Goal: Task Accomplishment & Management: Manage account settings

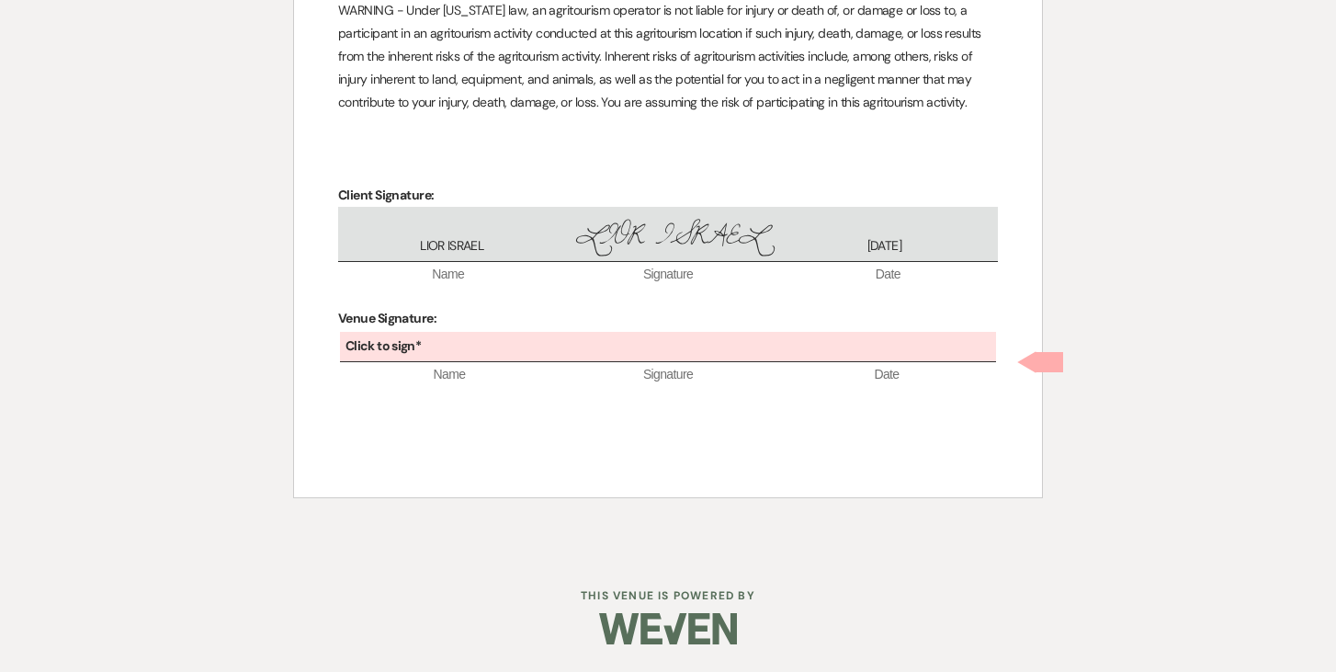
scroll to position [5187, 0]
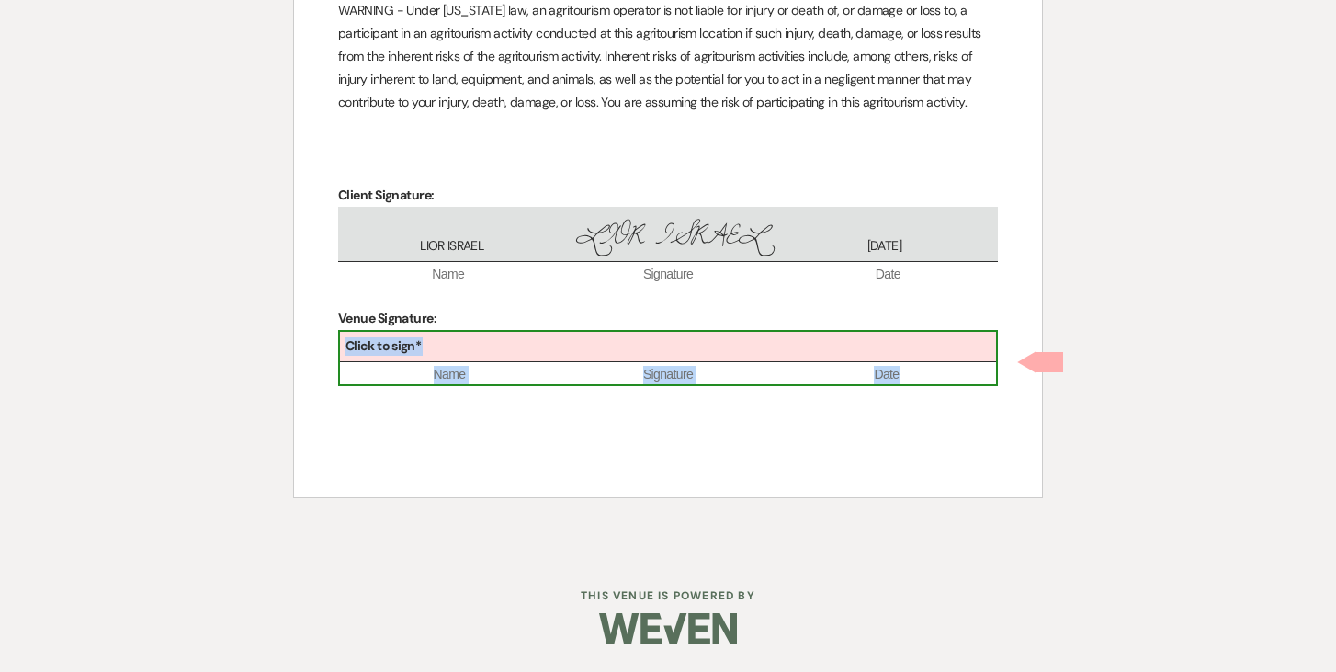
click at [637, 359] on div "Click to sign*" at bounding box center [668, 347] width 656 height 30
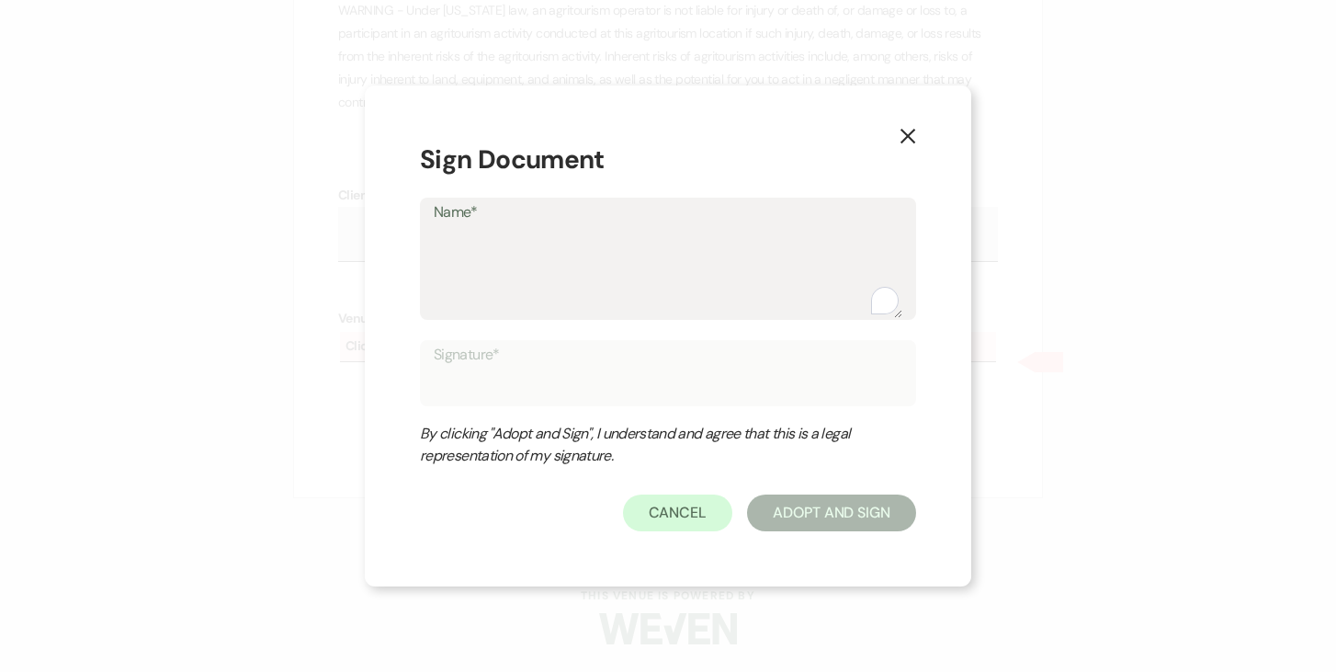
type textarea "J"
type input "J"
type textarea "Jo"
type input "Jo"
type textarea "[PERSON_NAME]"
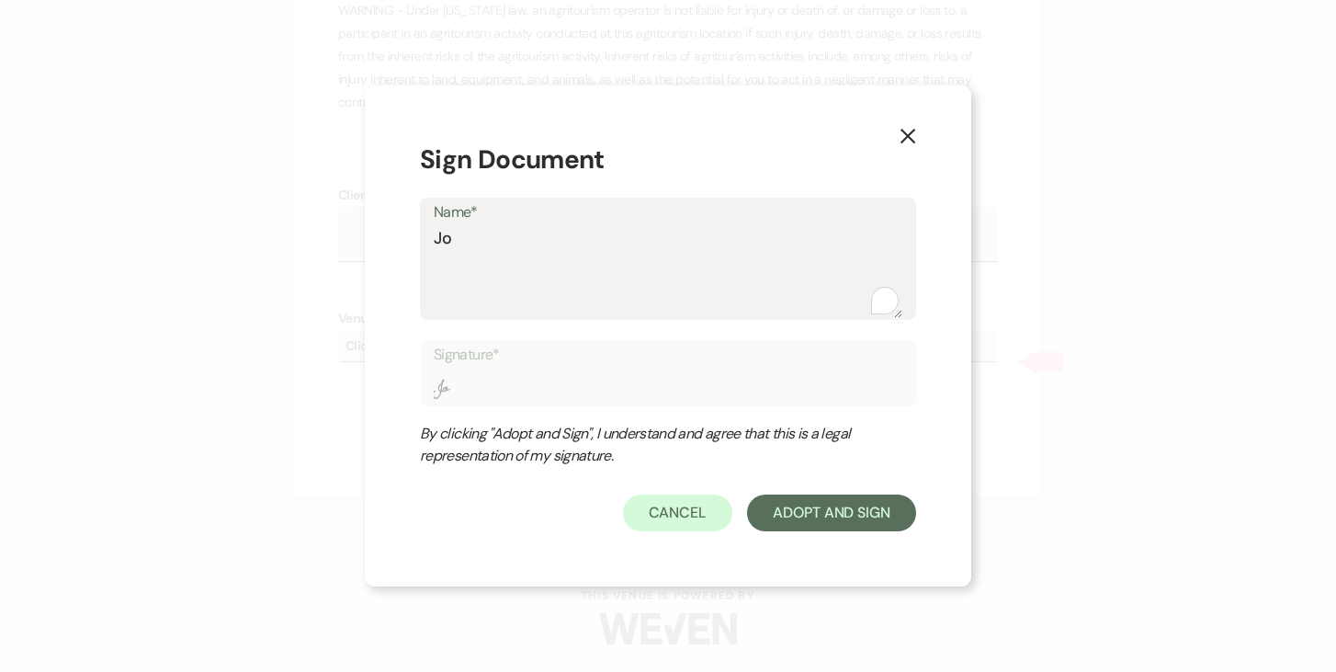
type input "[PERSON_NAME]"
type textarea "[PERSON_NAME]"
type input "[PERSON_NAME]"
type textarea "[PERSON_NAME]"
type input "[PERSON_NAME]"
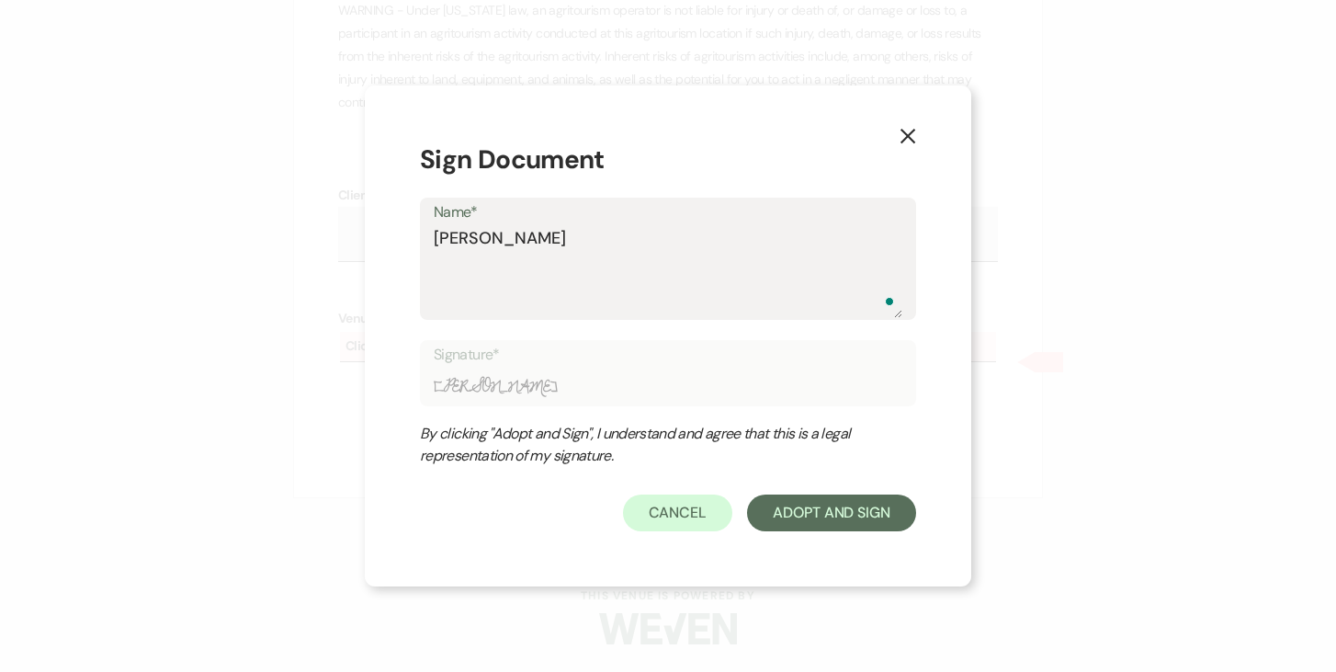
type textarea "[PERSON_NAME]"
type input "[PERSON_NAME]"
type textarea "[PERSON_NAME]"
type input "[PERSON_NAME]"
type textarea "[PERSON_NAME]"
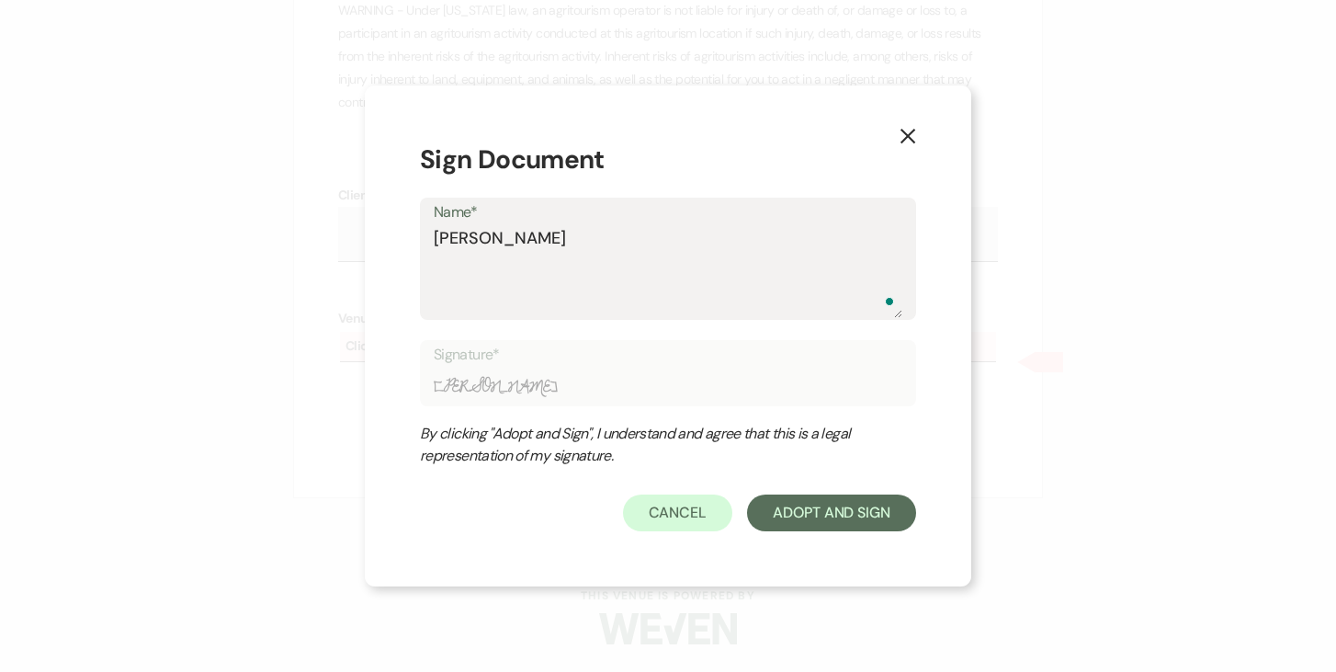
type input "[PERSON_NAME]"
type textarea "[PERSON_NAME]"
type input "[PERSON_NAME]"
type textarea "[PERSON_NAME]"
type input "[PERSON_NAME]"
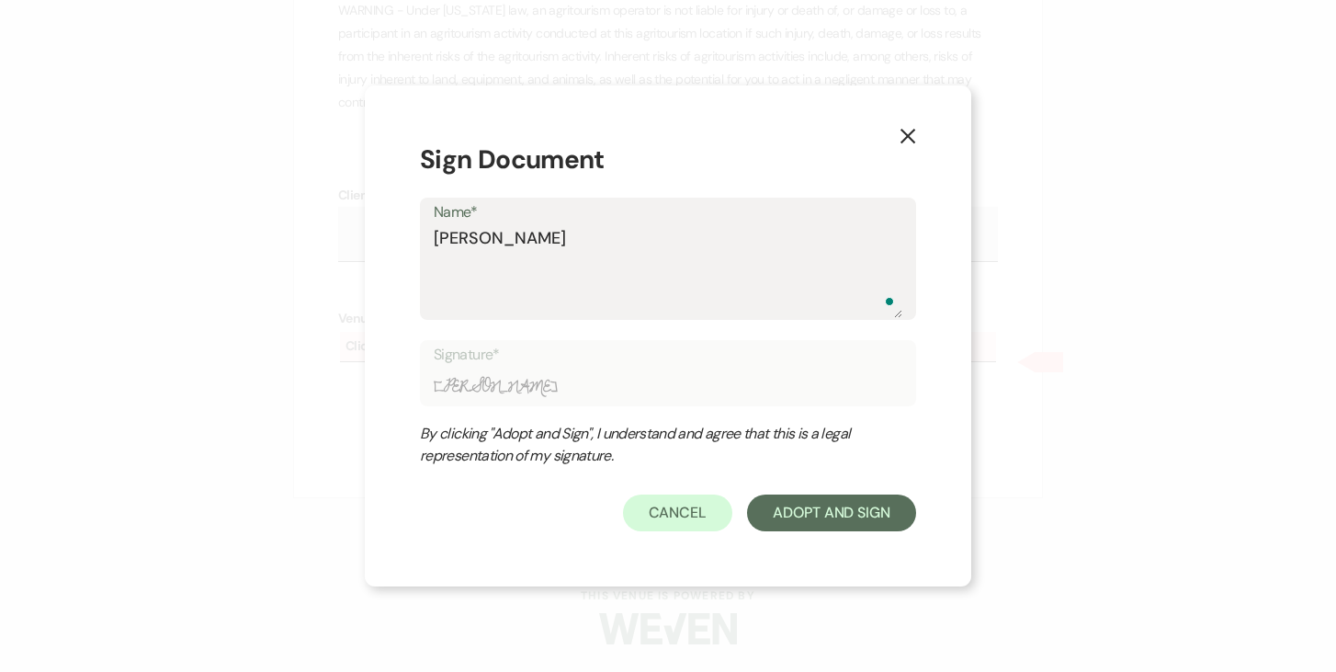
type textarea "[PERSON_NAME]"
type input "[PERSON_NAME]"
type textarea "[PERSON_NAME]"
type input "[PERSON_NAME]"
type textarea "[PERSON_NAME]"
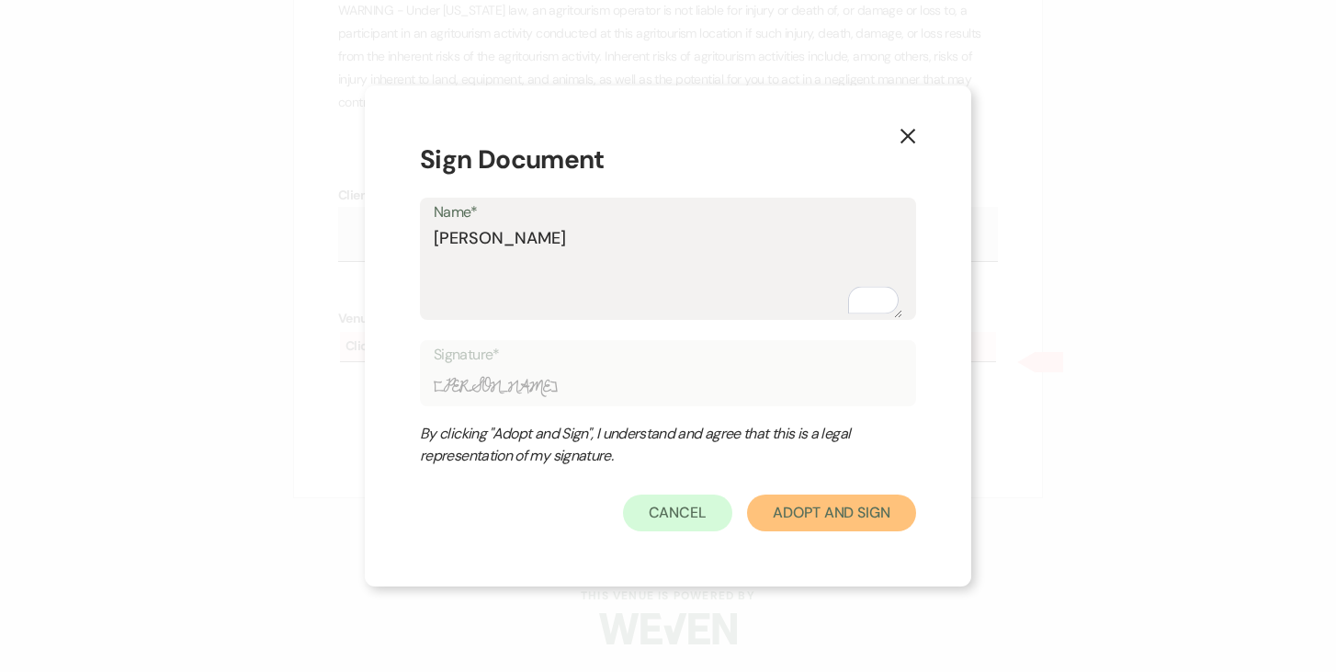
click at [833, 497] on button "Adopt And Sign" at bounding box center [831, 512] width 169 height 37
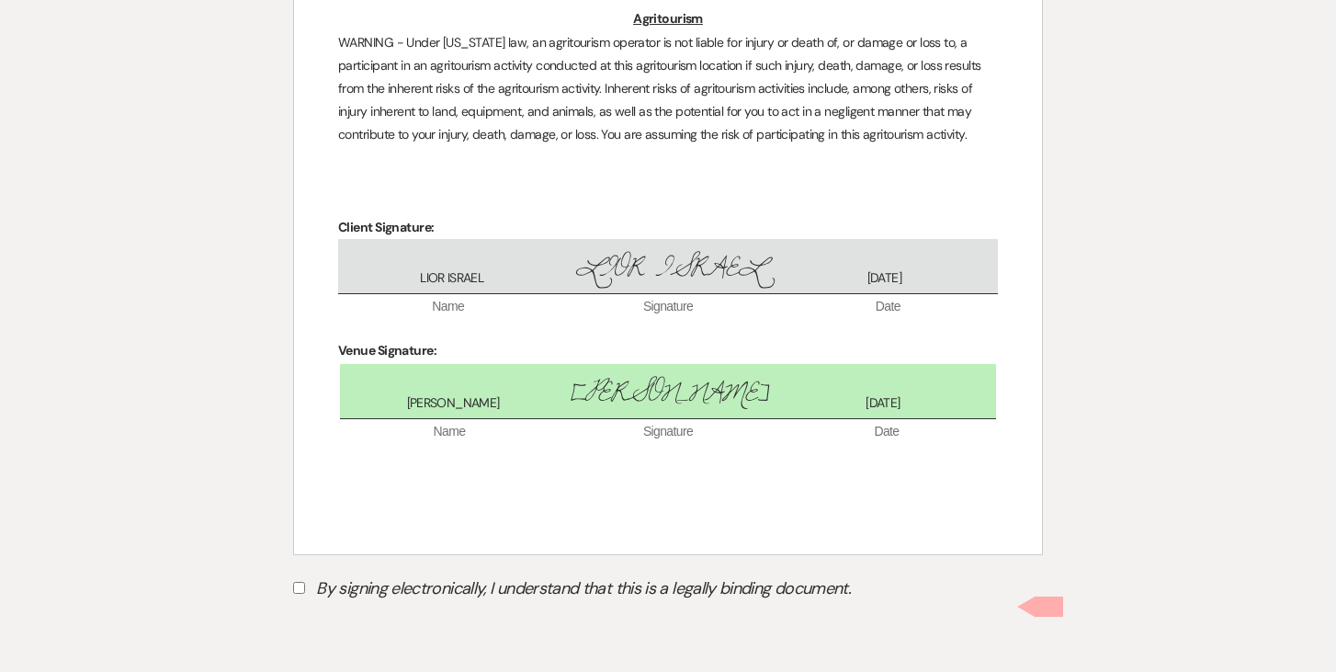
scroll to position [5265, 0]
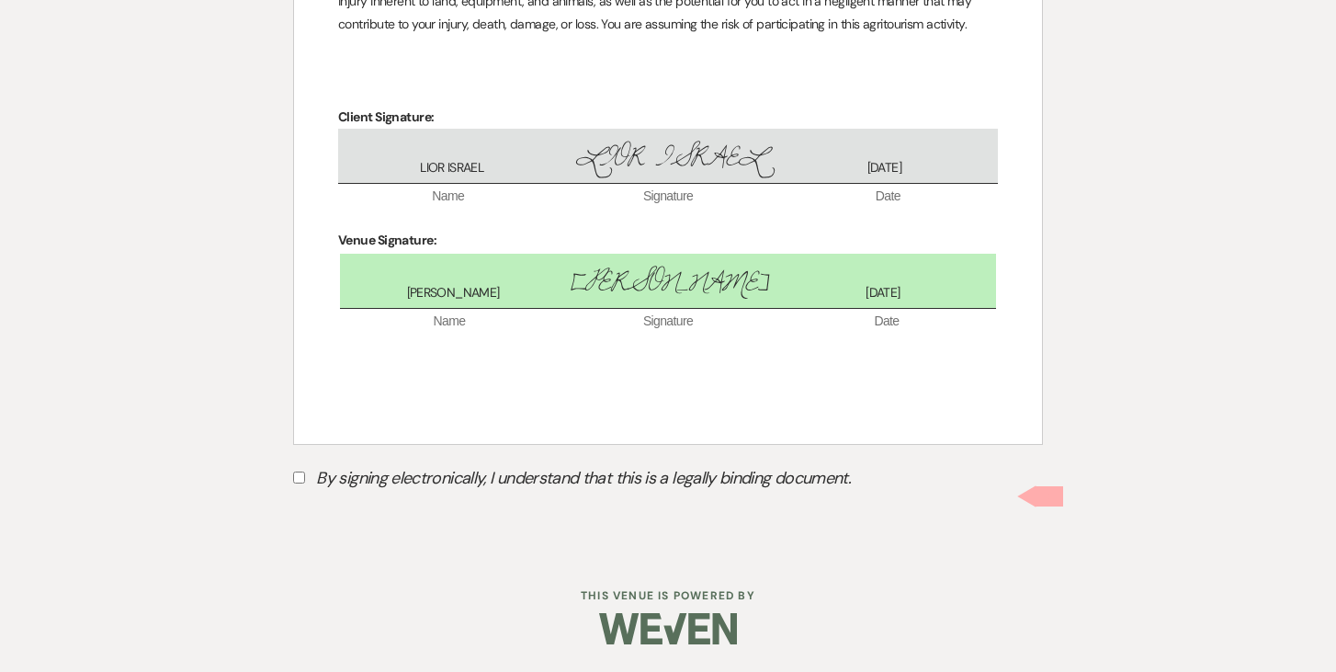
click at [298, 478] on input "By signing electronically, I understand that this is a legally binding document." at bounding box center [299, 477] width 12 height 12
checkbox input "true"
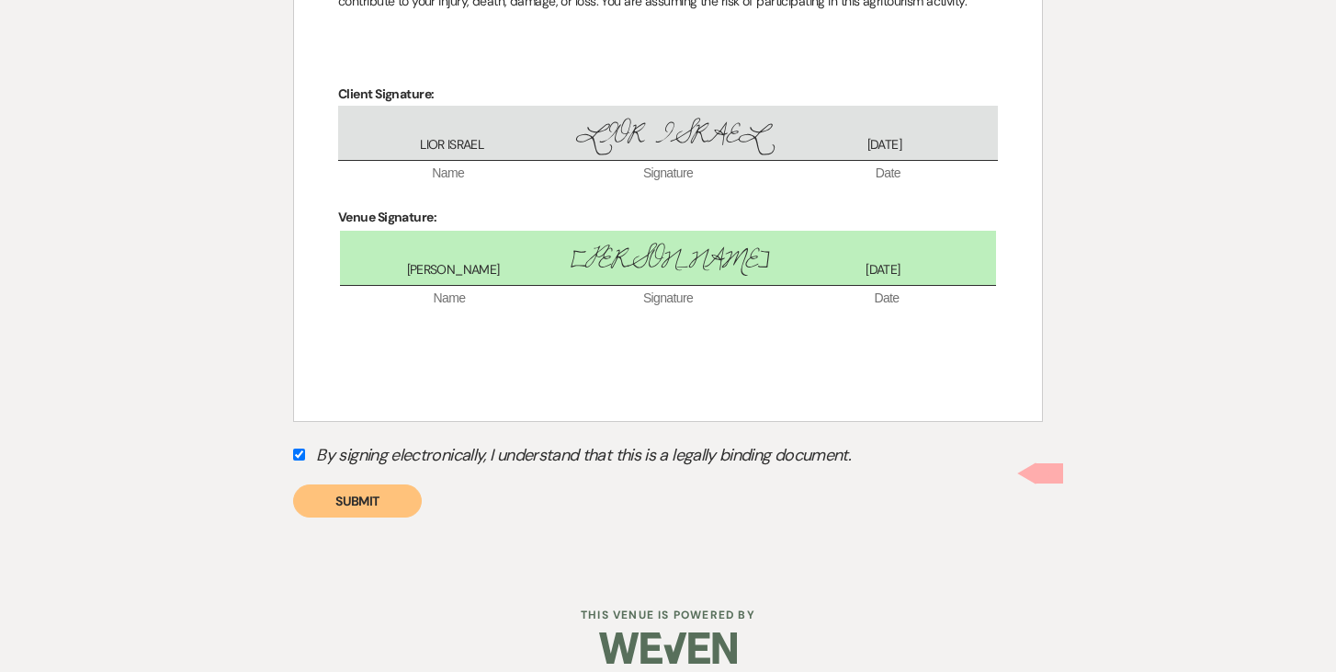
click at [358, 517] on button "Submit" at bounding box center [357, 500] width 129 height 33
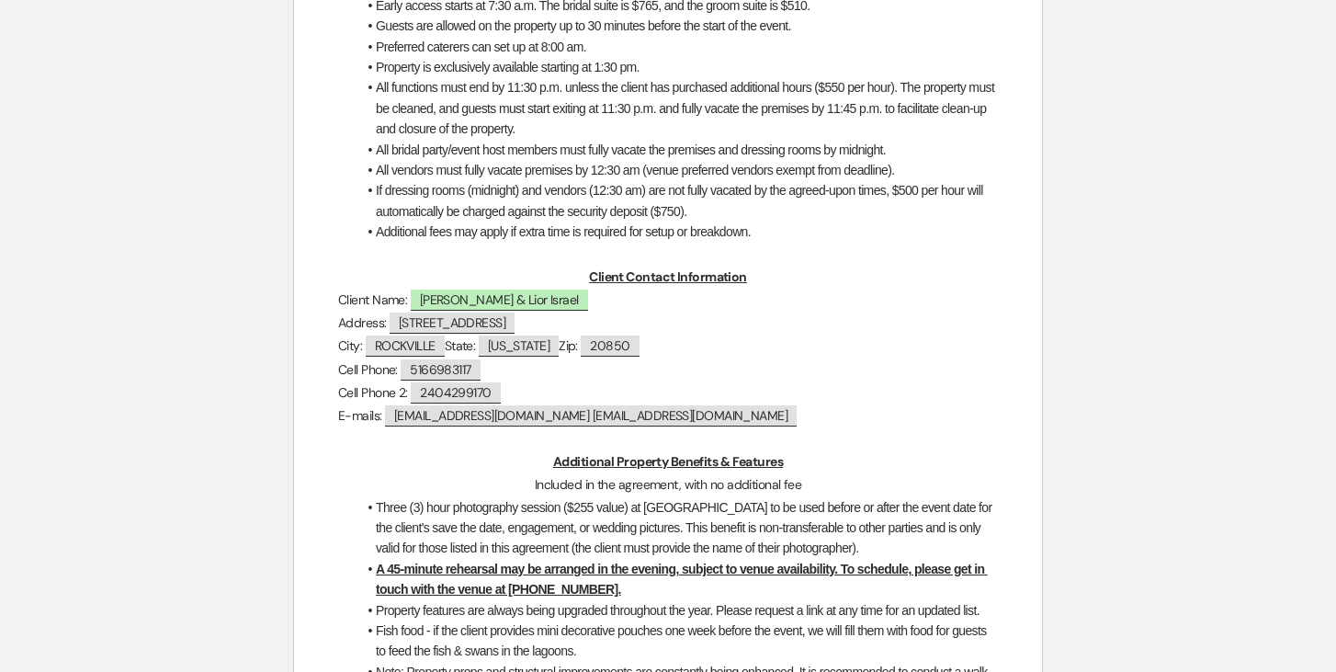
scroll to position [0, 0]
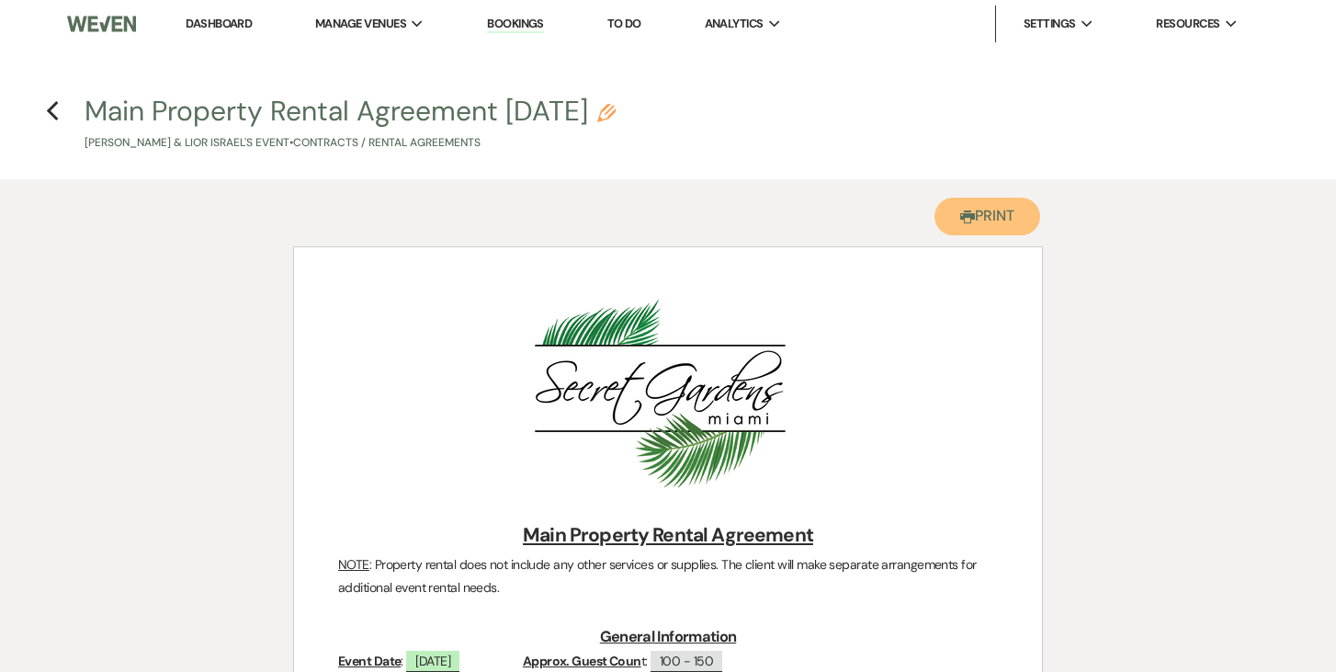
click at [1001, 209] on button "Printer Print" at bounding box center [988, 217] width 106 height 38
click at [51, 114] on use "button" at bounding box center [52, 111] width 12 height 20
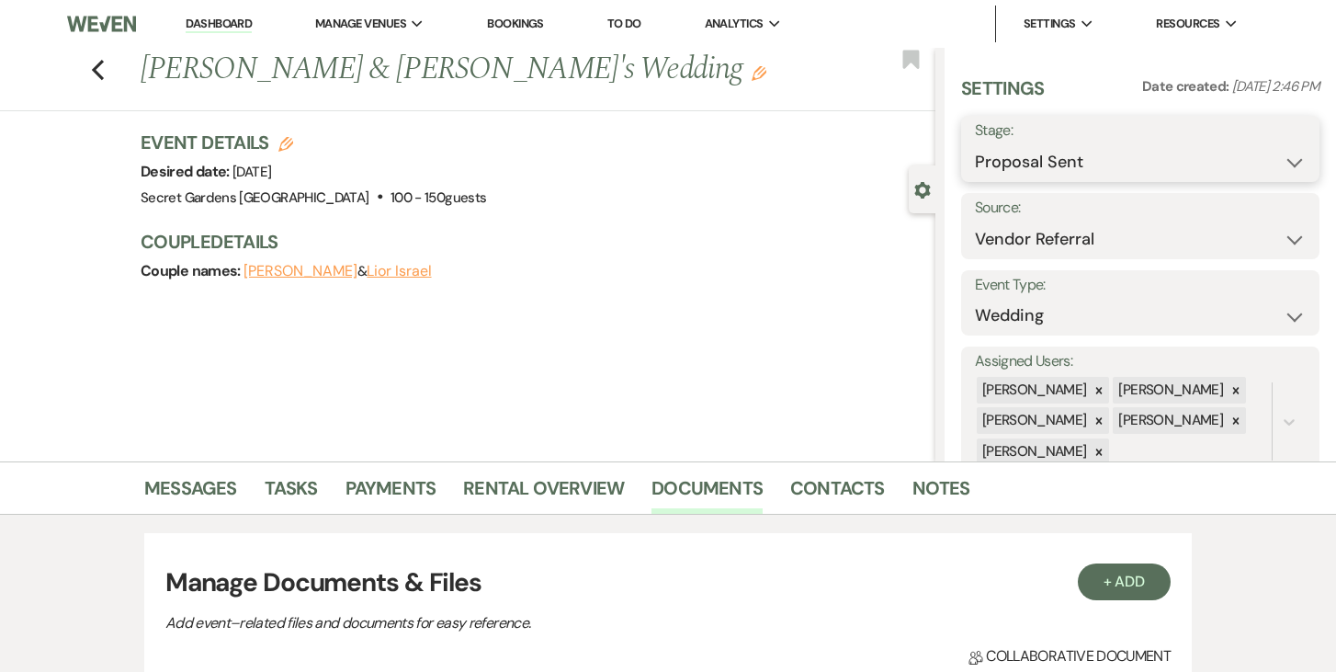
click at [1292, 159] on select "Inquiry Follow Up Tour Requested Tour Confirmed Toured Proposal Sent Booked Lost" at bounding box center [1140, 162] width 331 height 36
select select "7"
click at [975, 144] on select "Inquiry Follow Up Tour Requested Tour Confirmed Toured Proposal Sent Booked Lost" at bounding box center [1140, 162] width 331 height 36
click at [1297, 146] on button "Save" at bounding box center [1283, 148] width 74 height 37
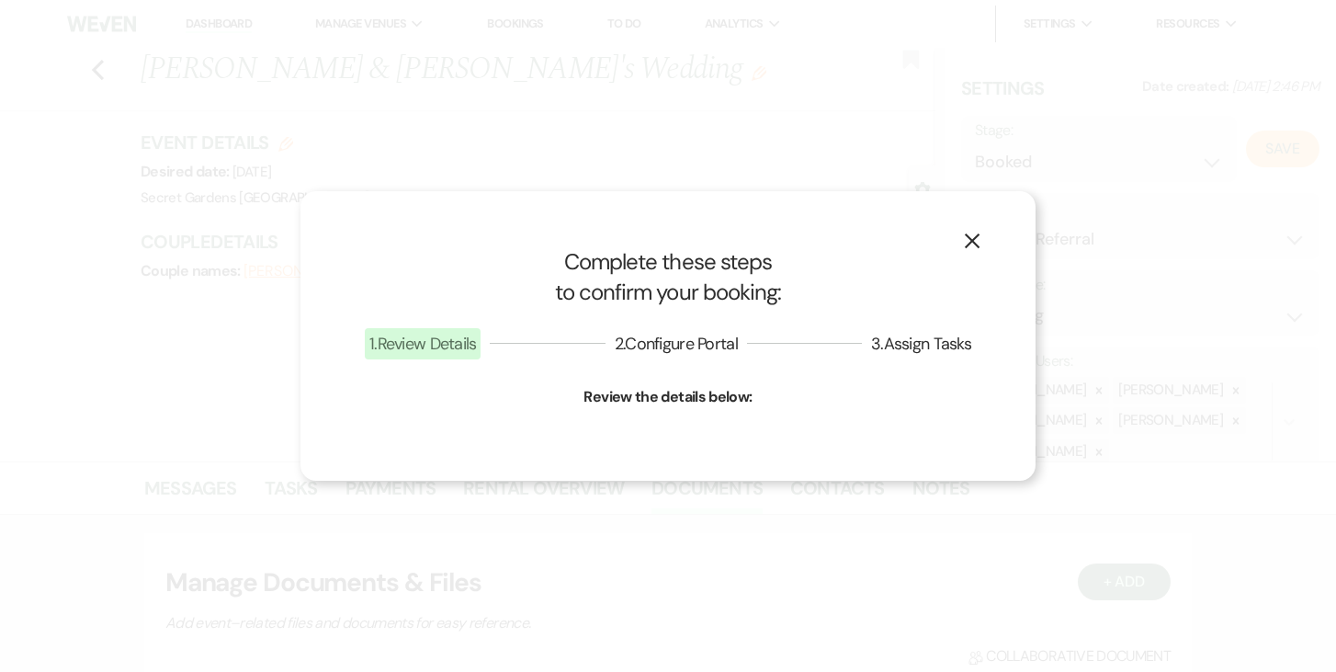
select select "1"
select select "834"
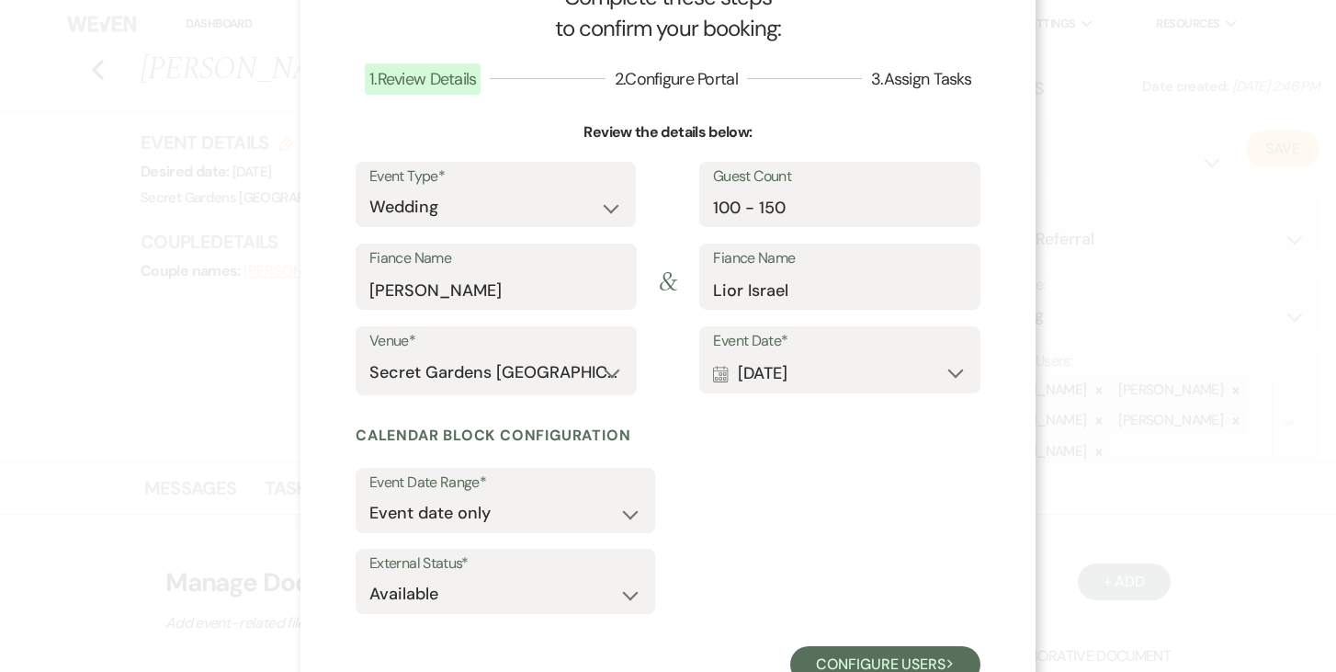
scroll to position [139, 0]
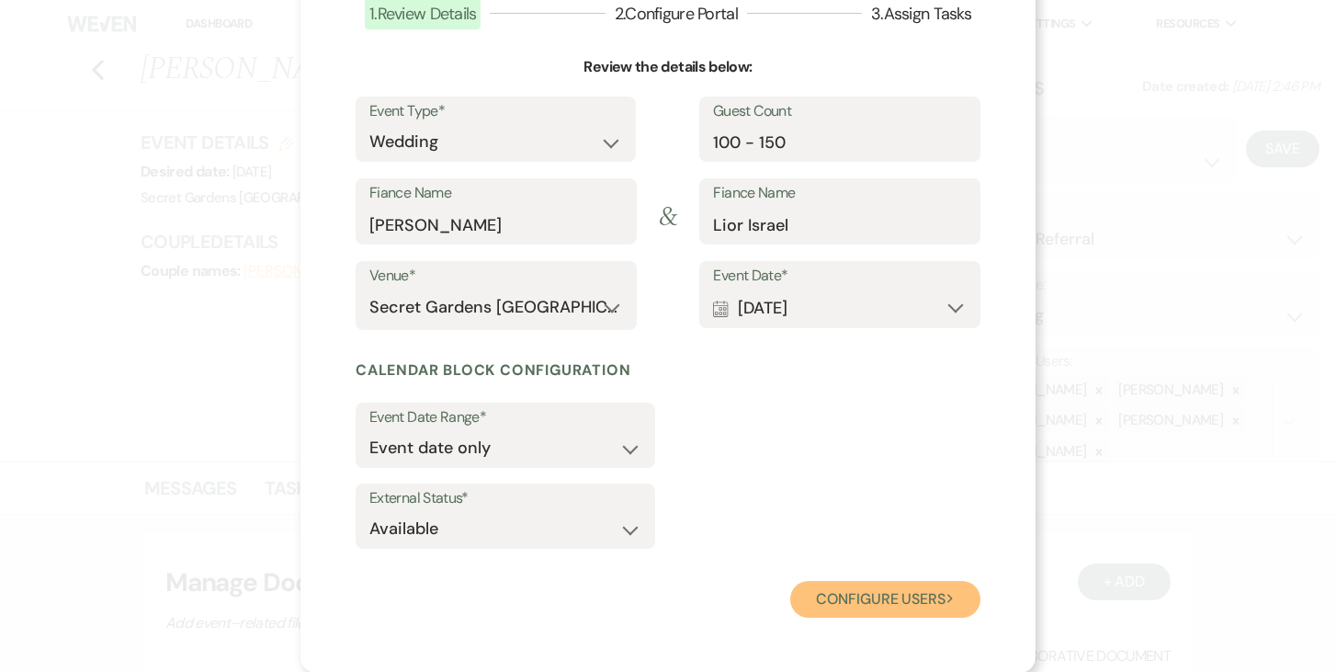
click at [874, 602] on button "Configure users Next" at bounding box center [885, 599] width 190 height 37
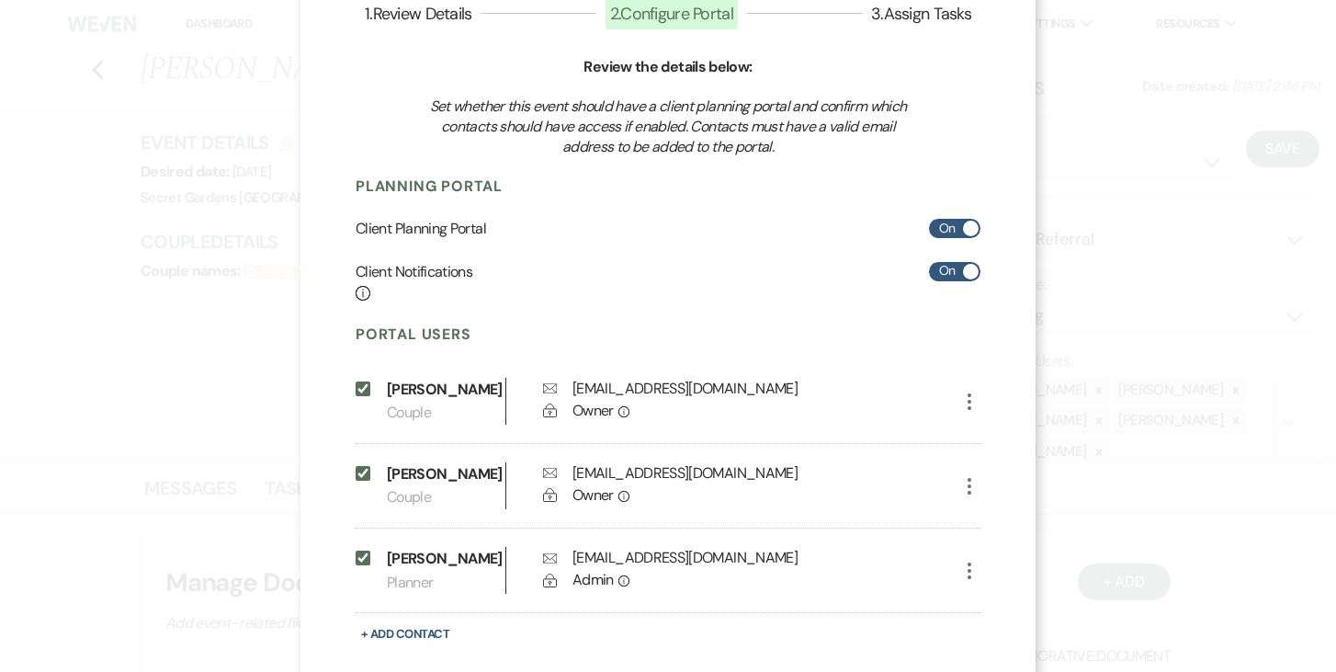
scroll to position [238, 0]
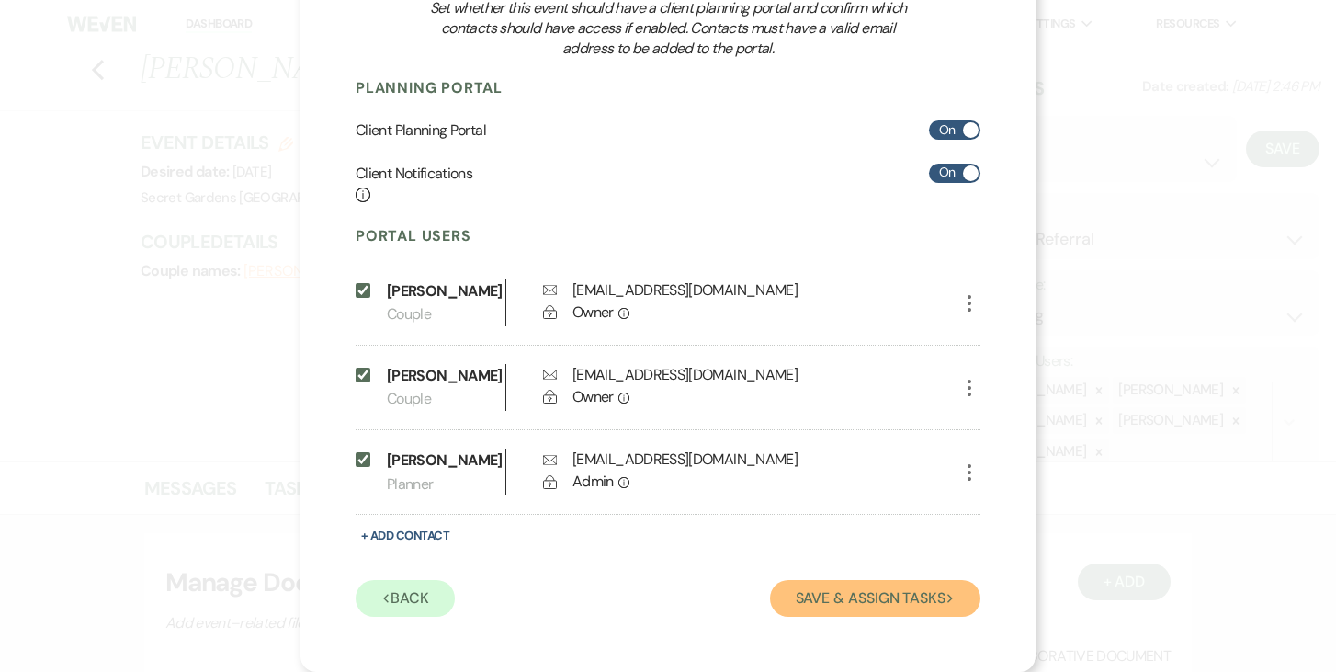
click at [881, 599] on button "Save & Assign Tasks Next" at bounding box center [875, 598] width 210 height 37
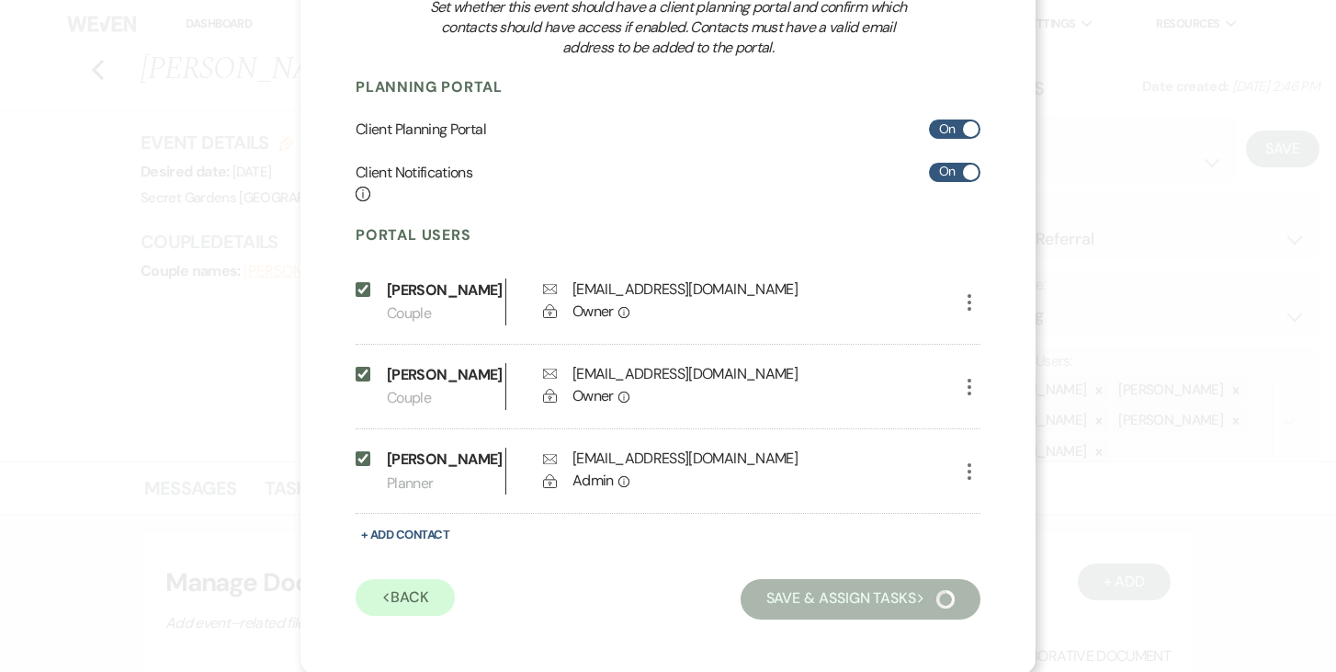
scroll to position [78, 0]
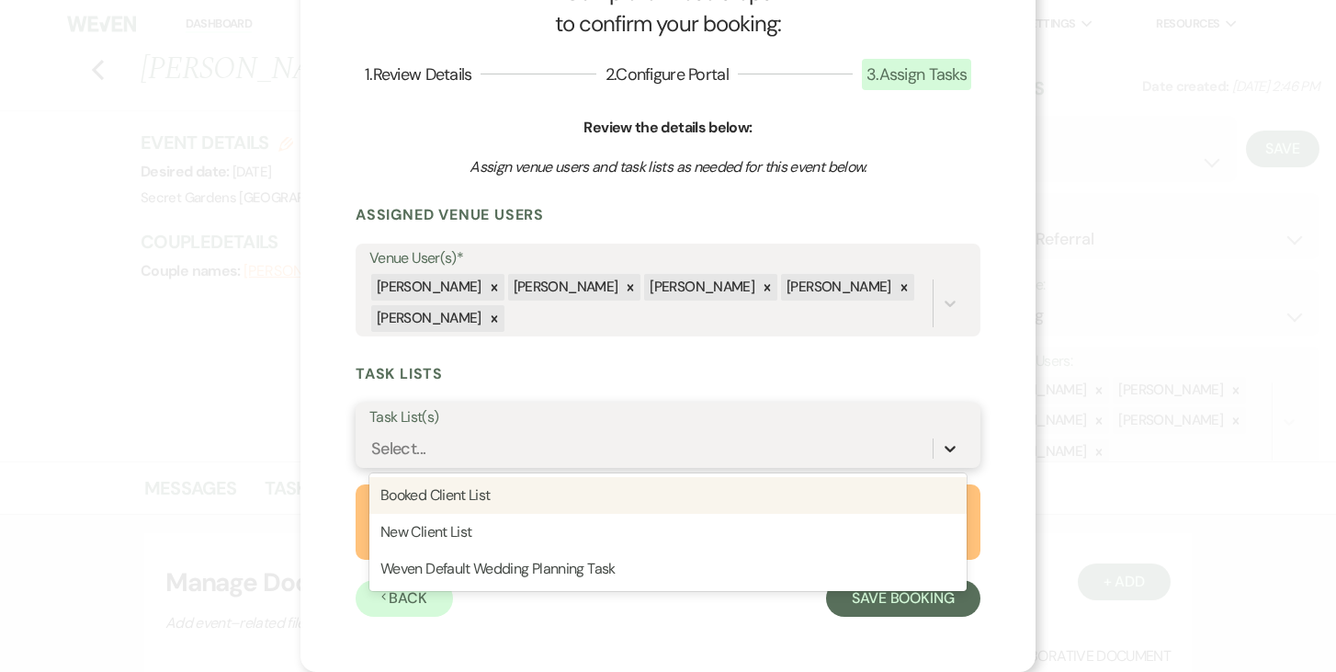
click at [949, 442] on icon at bounding box center [950, 448] width 18 height 18
click at [868, 489] on div "Booked Client List" at bounding box center [667, 495] width 597 height 37
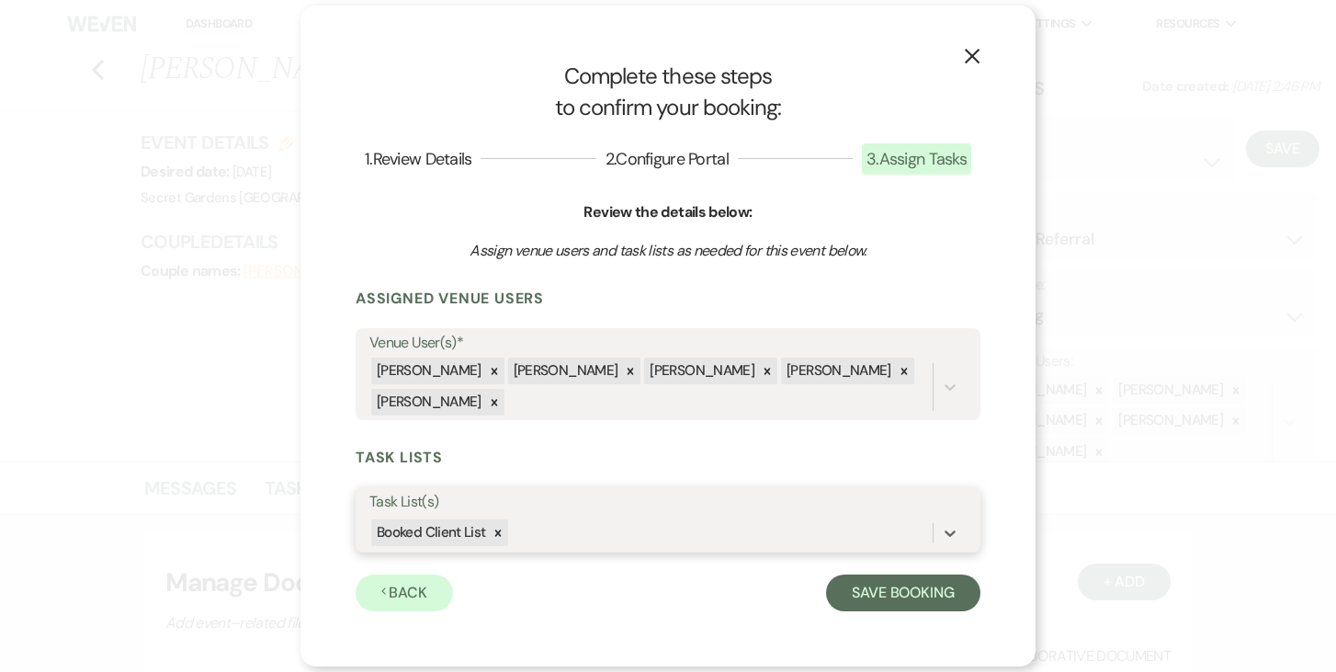
scroll to position [0, 0]
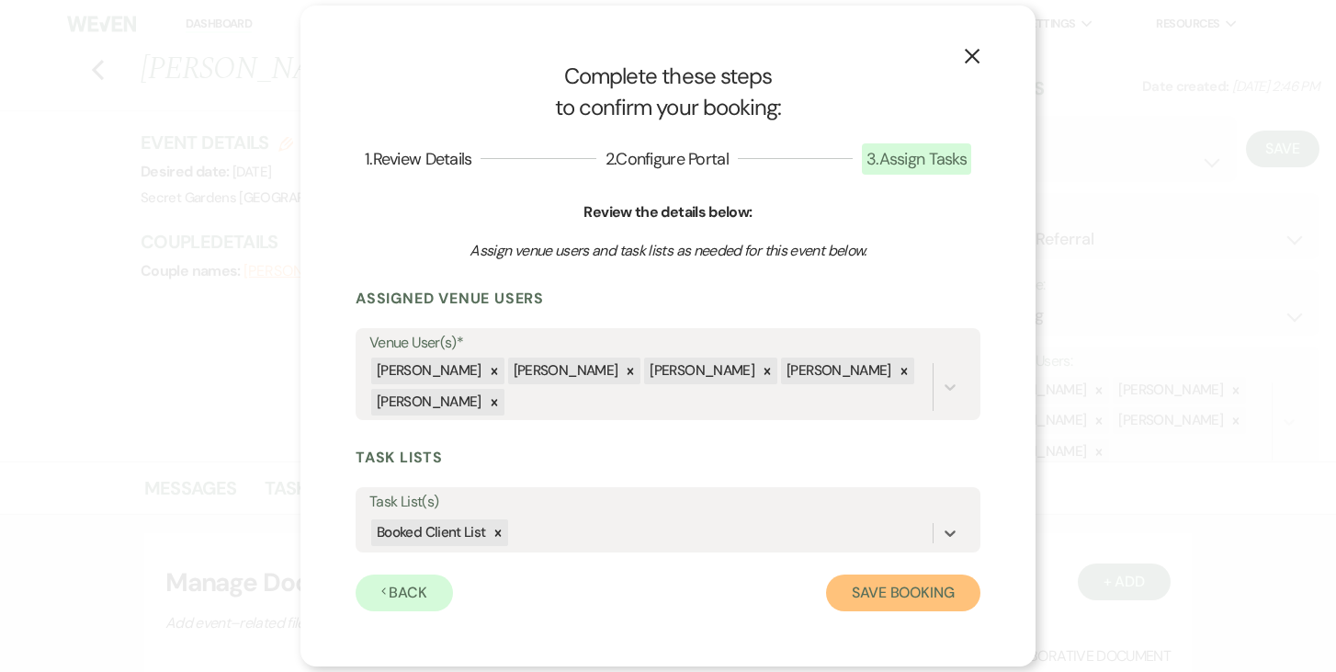
click at [902, 594] on button "Save Booking" at bounding box center [903, 592] width 154 height 37
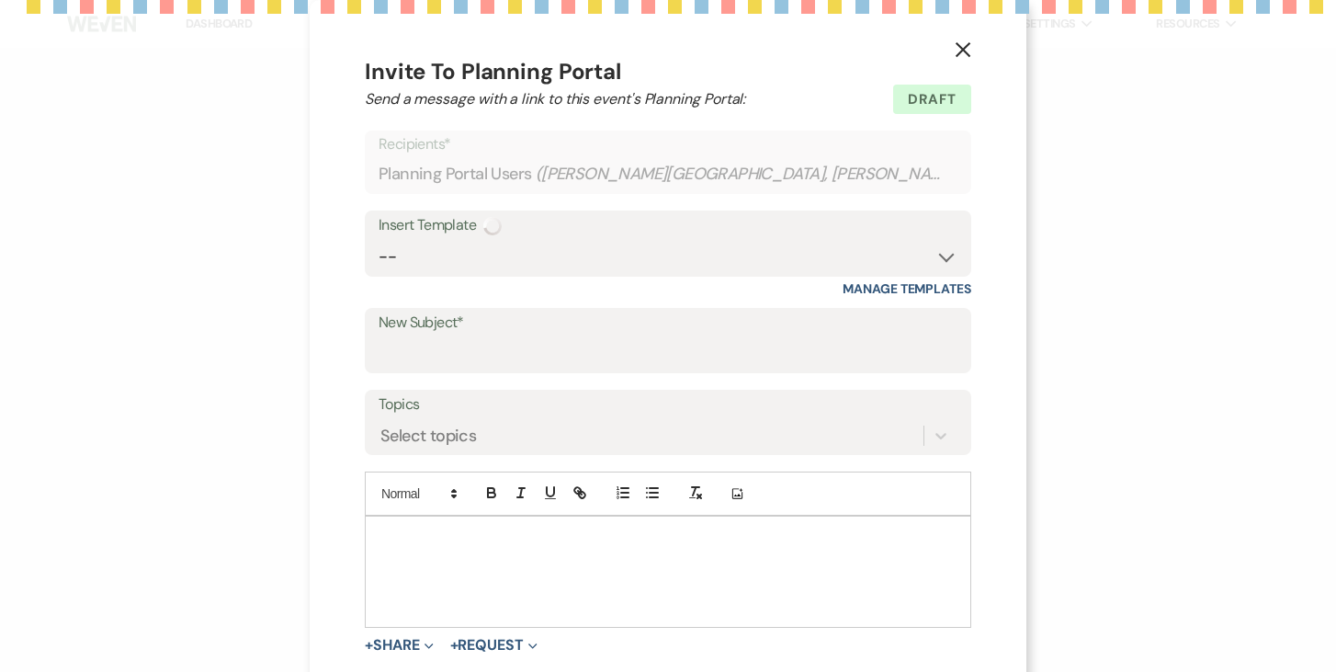
select select "14"
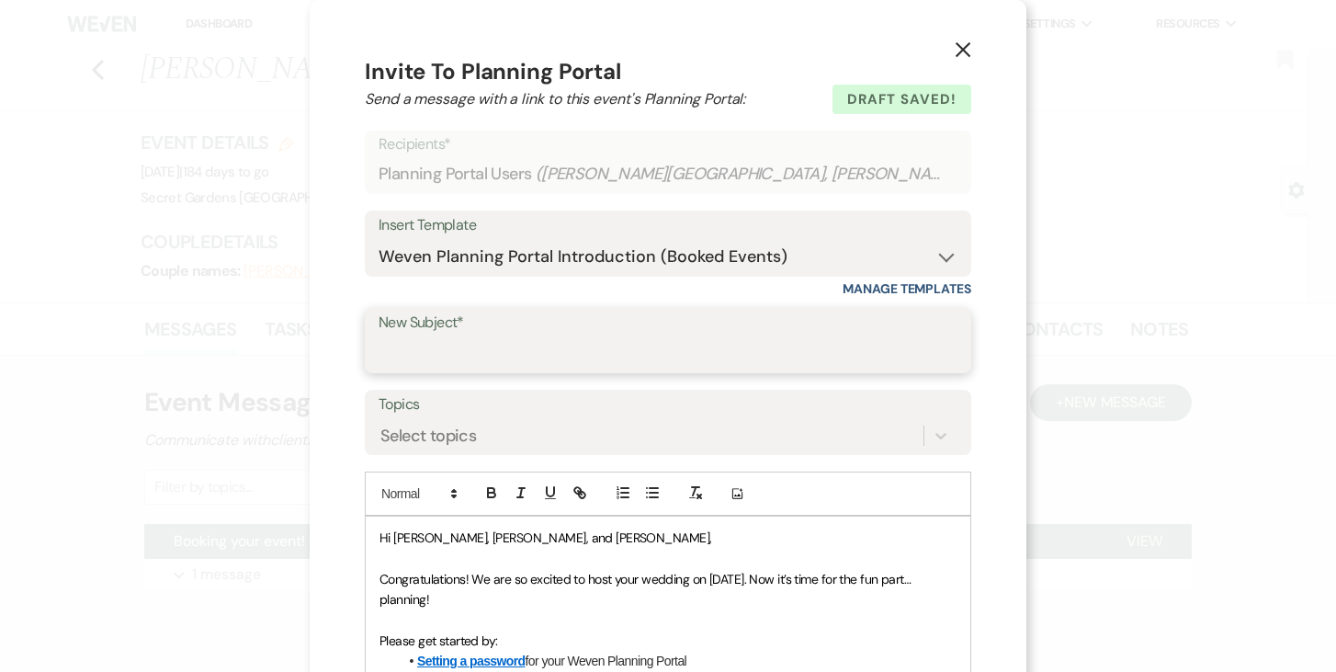
click at [621, 348] on input "New Subject*" at bounding box center [668, 353] width 579 height 36
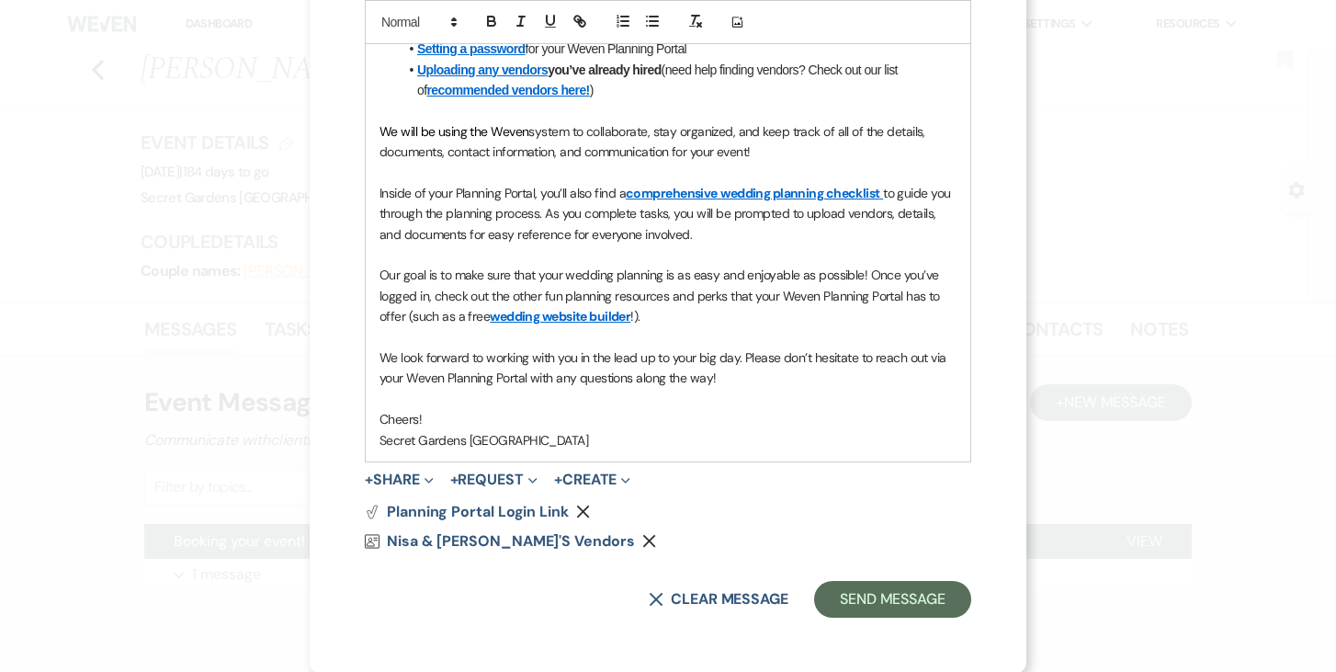
scroll to position [612, 0]
type input "Register Portal"
click at [924, 601] on button "Send Message" at bounding box center [892, 599] width 157 height 37
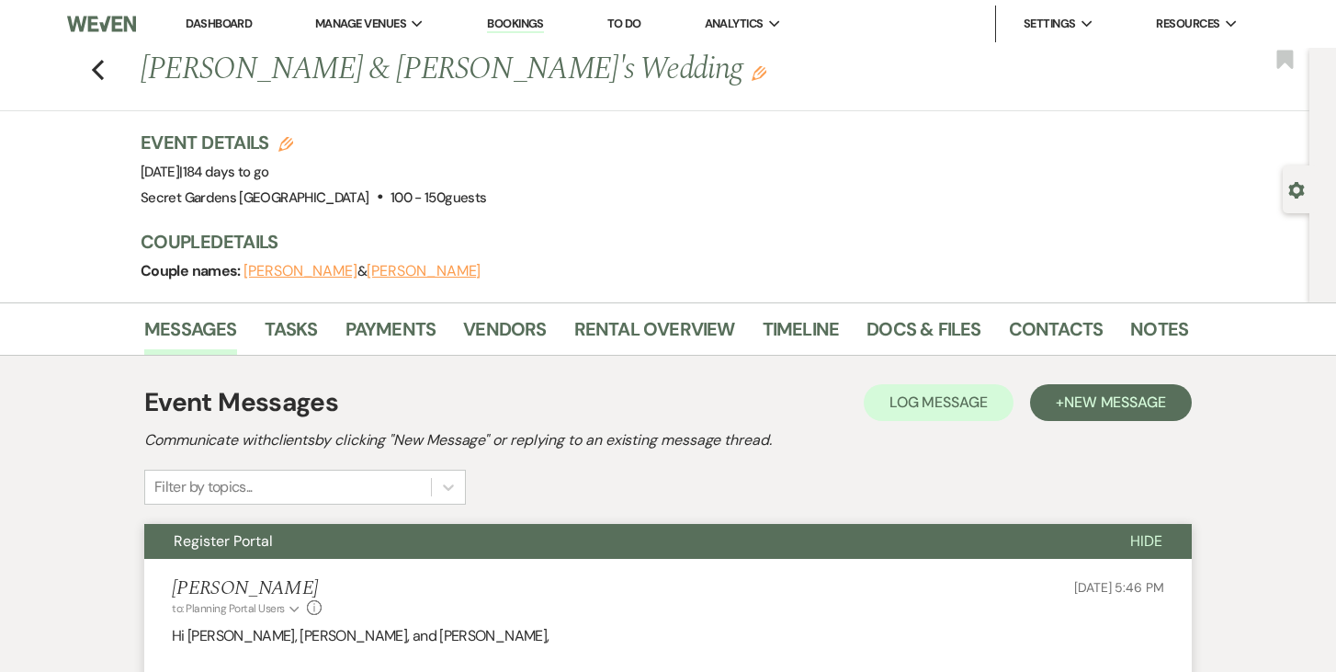
click at [1295, 185] on use "button" at bounding box center [1297, 190] width 16 height 17
select select "24"
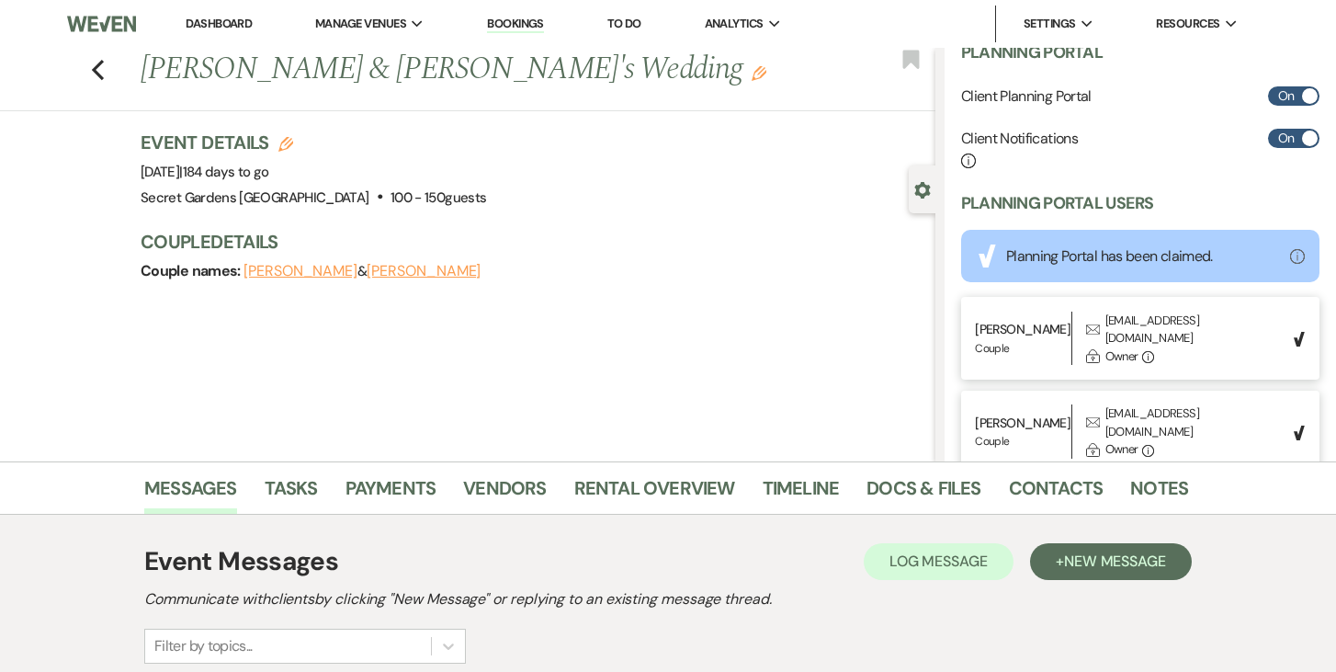
scroll to position [659, 0]
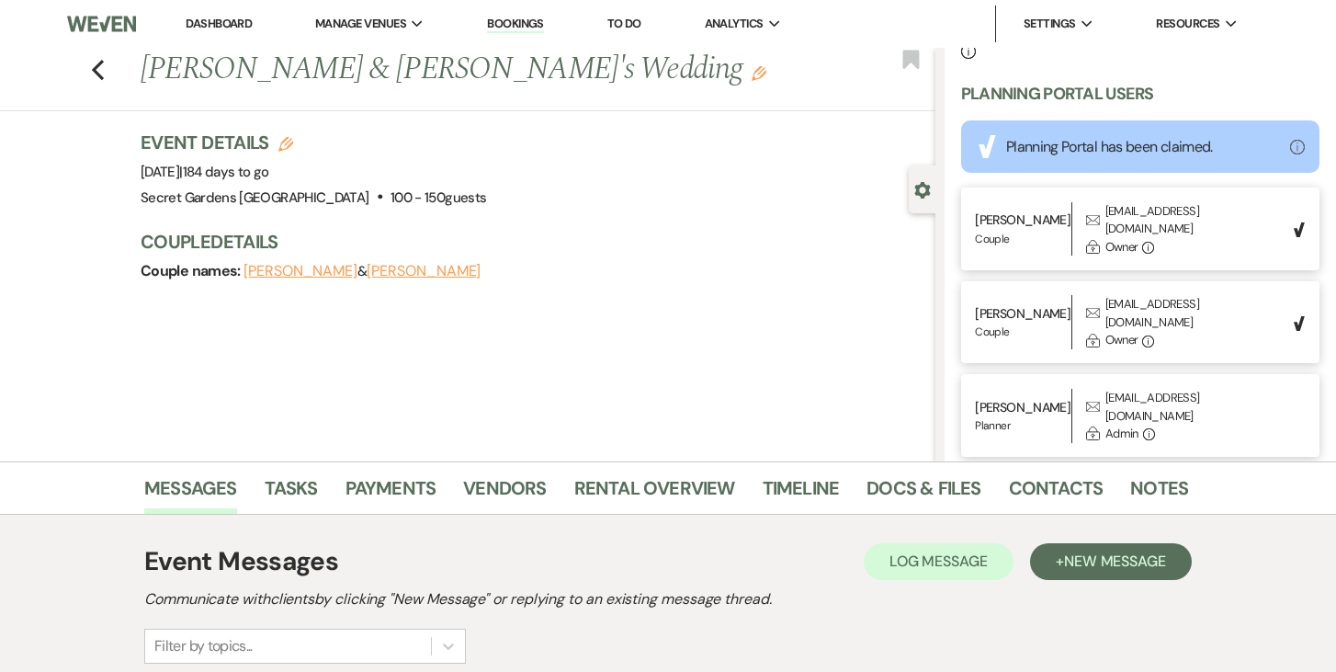
click at [375, 271] on button "Lori Israel" at bounding box center [424, 271] width 114 height 15
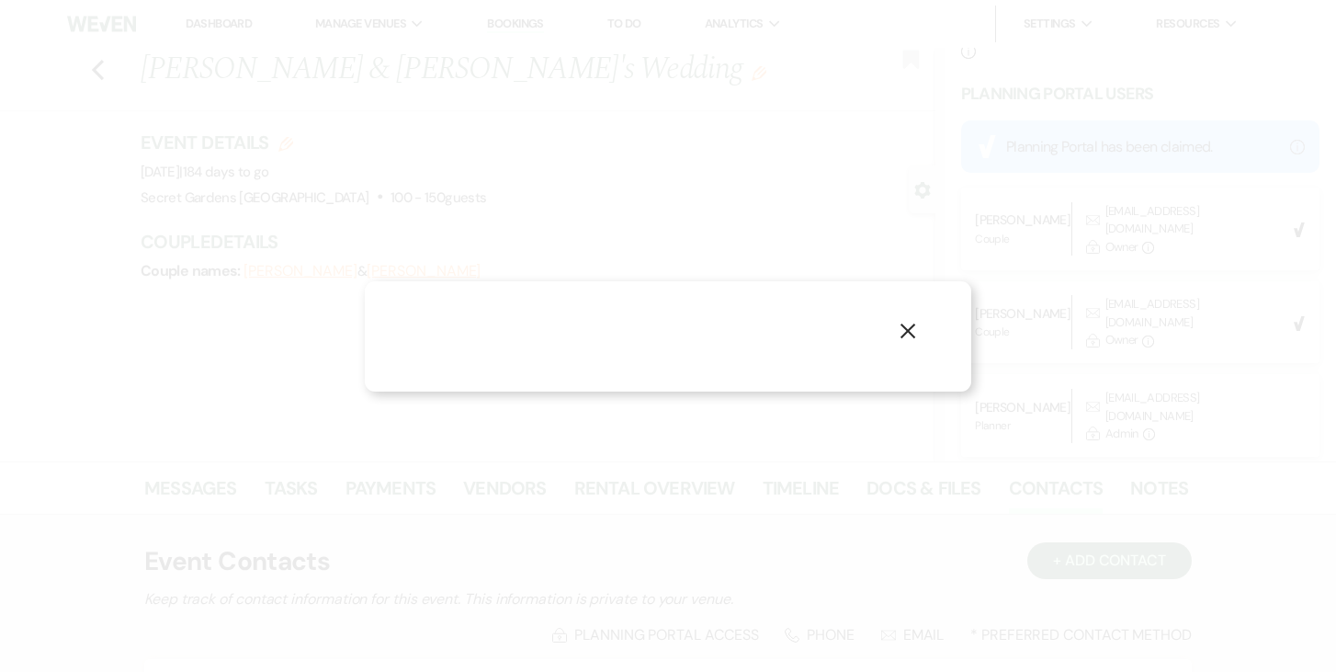
select select "1"
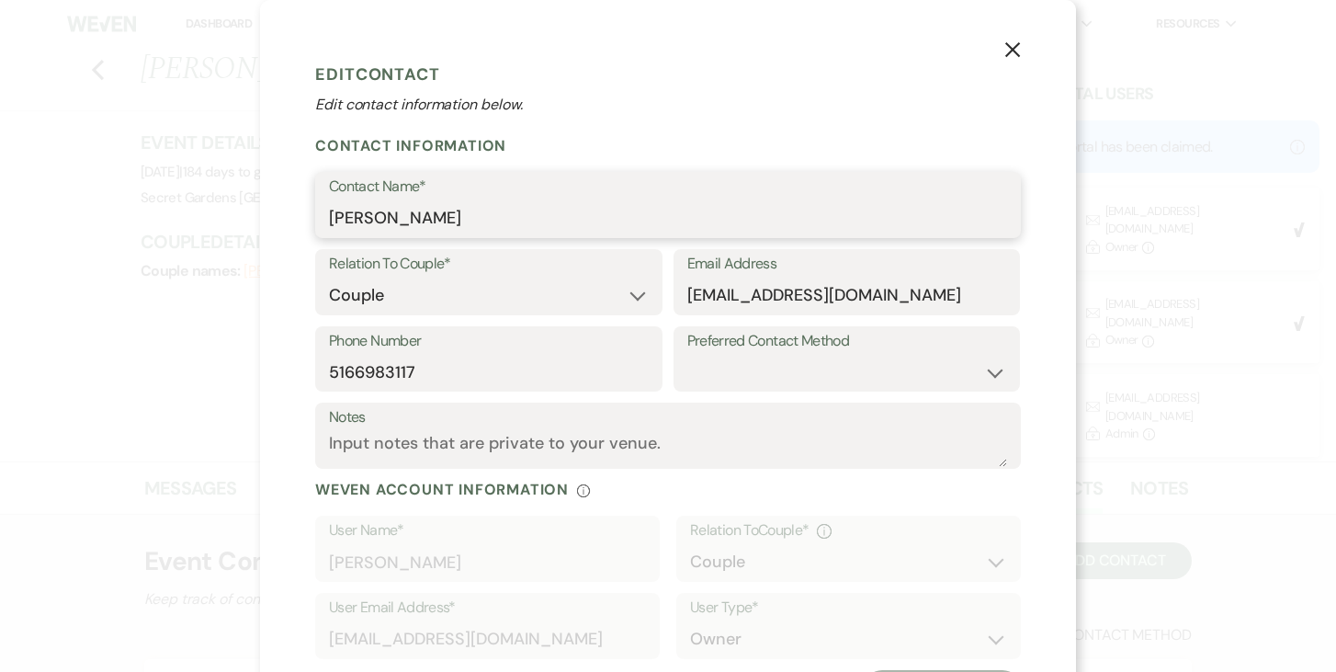
drag, startPoint x: 357, startPoint y: 213, endPoint x: 388, endPoint y: 238, distance: 39.2
click at [357, 213] on input "Lori Israel" at bounding box center [668, 218] width 678 height 36
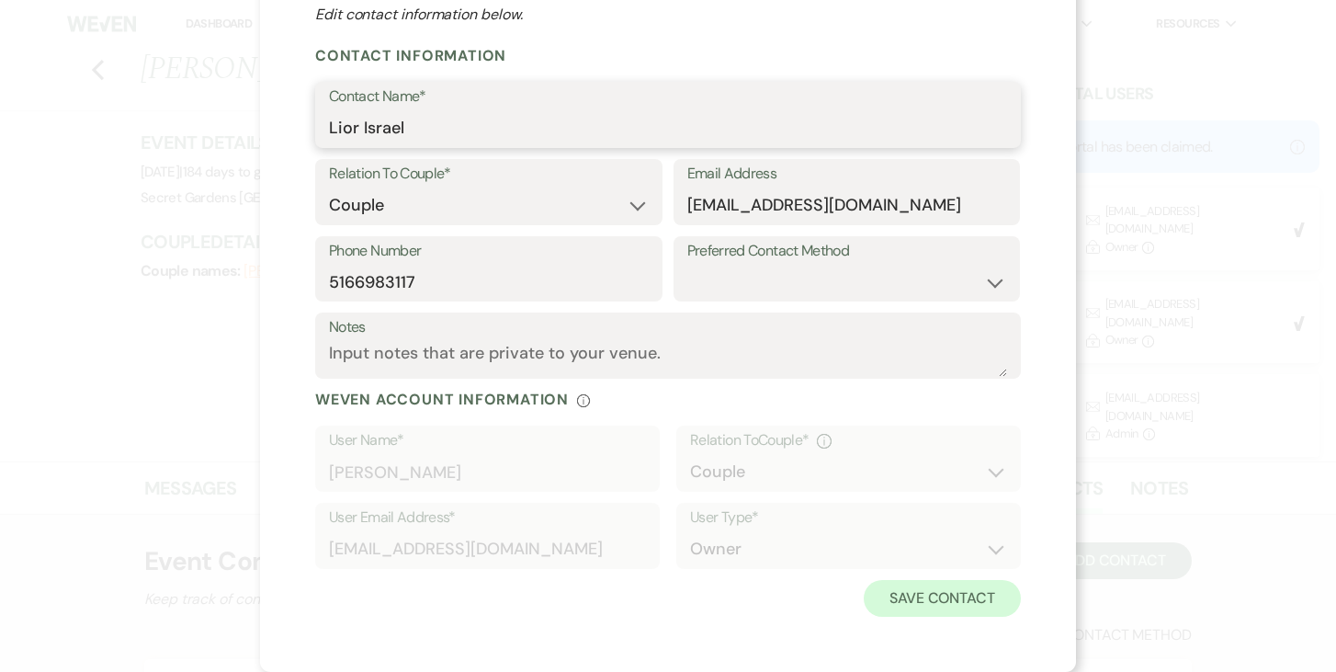
type input "Lior Israel"
click at [984, 594] on button "Save Contact" at bounding box center [942, 598] width 157 height 37
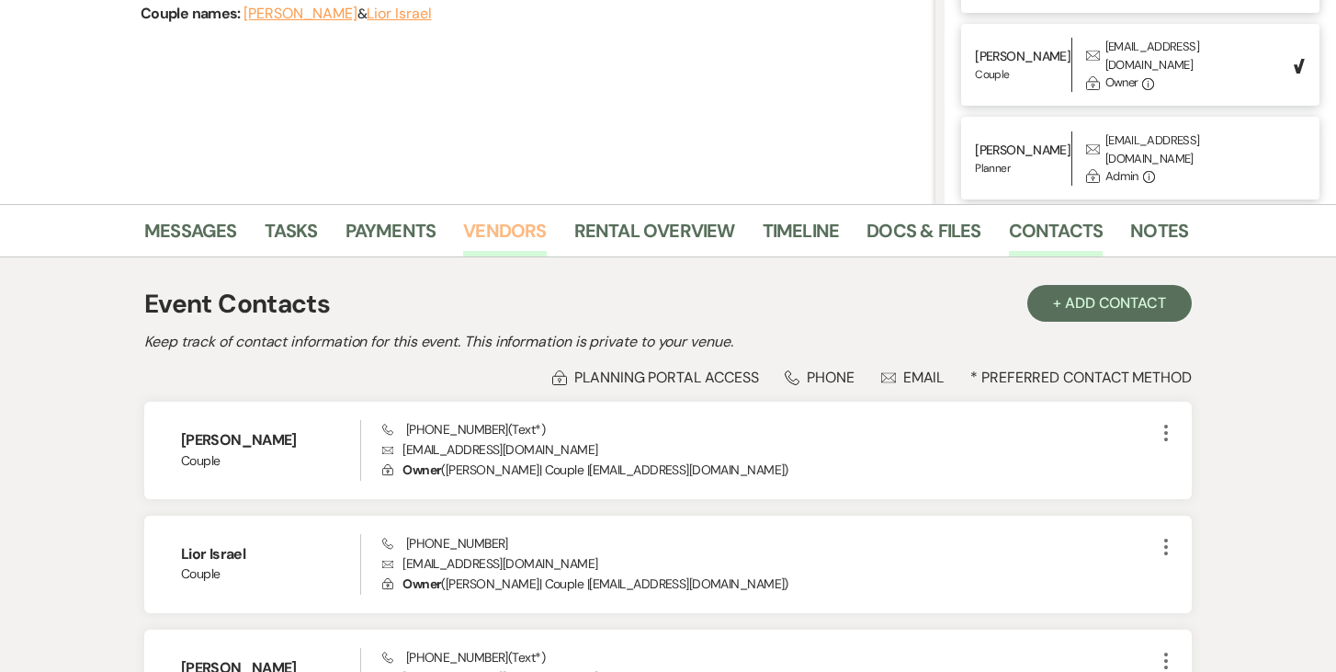
scroll to position [0, 0]
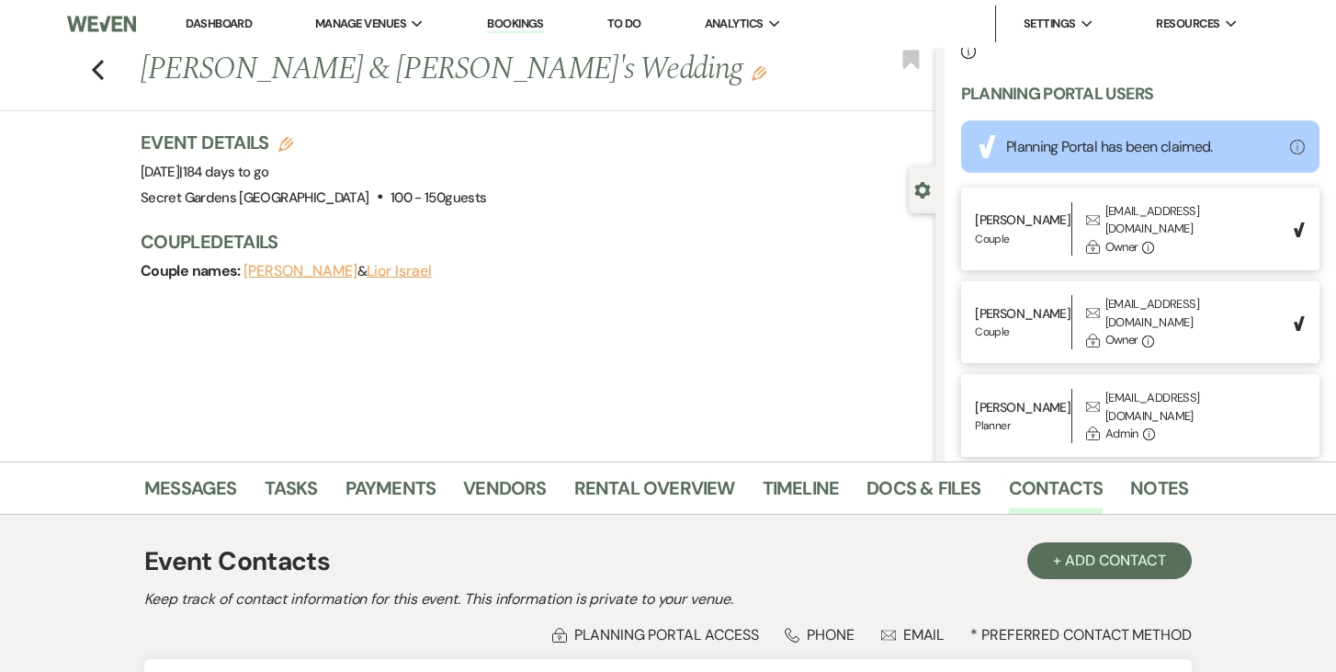
click at [206, 22] on link "Dashboard" at bounding box center [219, 24] width 66 height 16
